Goal: Navigation & Orientation: Find specific page/section

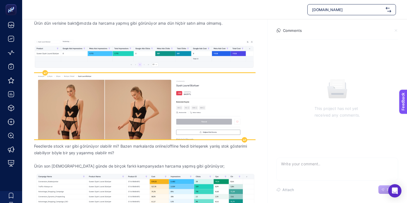
scroll to position [90, 0]
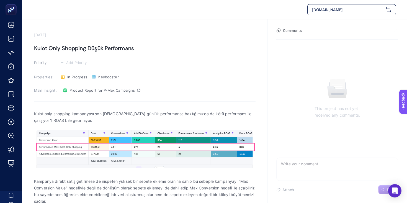
scroll to position [15, 0]
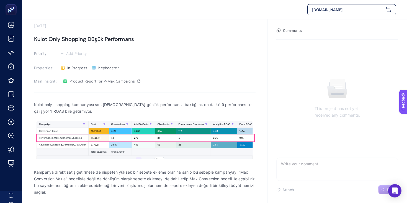
scroll to position [15, 0]
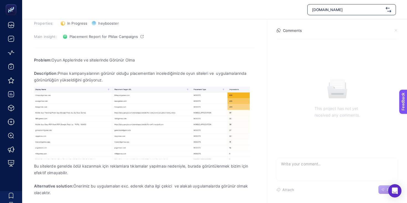
scroll to position [59, 0]
